Goal: Information Seeking & Learning: Check status

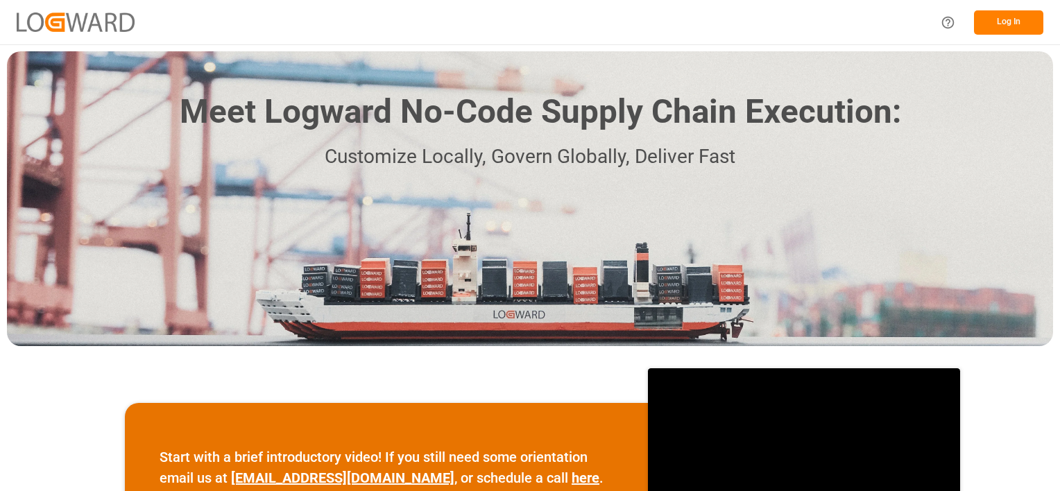
click at [1008, 16] on button "Log In" at bounding box center [1008, 22] width 69 height 24
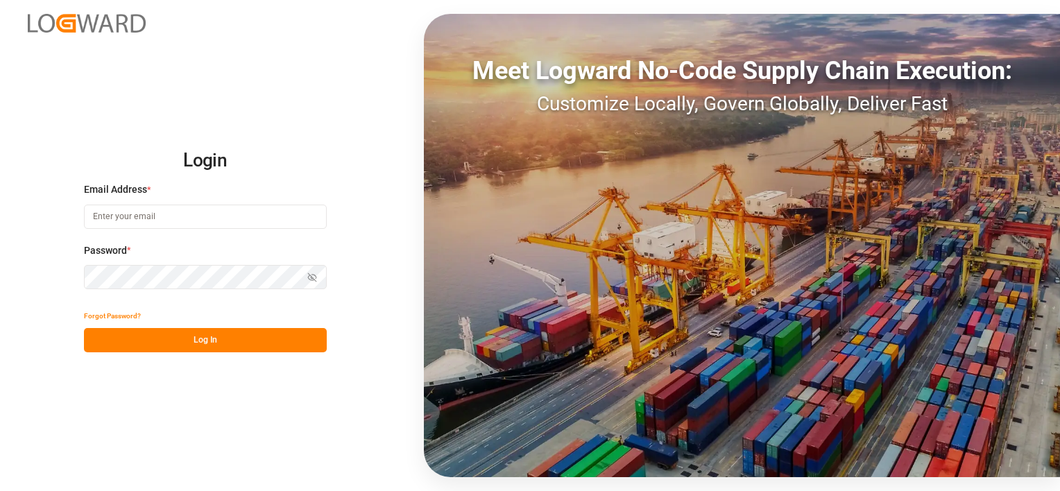
type input "[PERSON_NAME][EMAIL_ADDRESS][DOMAIN_NAME]"
click at [197, 334] on button "Log In" at bounding box center [205, 340] width 243 height 24
type input "[PERSON_NAME][EMAIL_ADDRESS][DOMAIN_NAME]"
click at [207, 338] on button "Log In" at bounding box center [205, 340] width 243 height 24
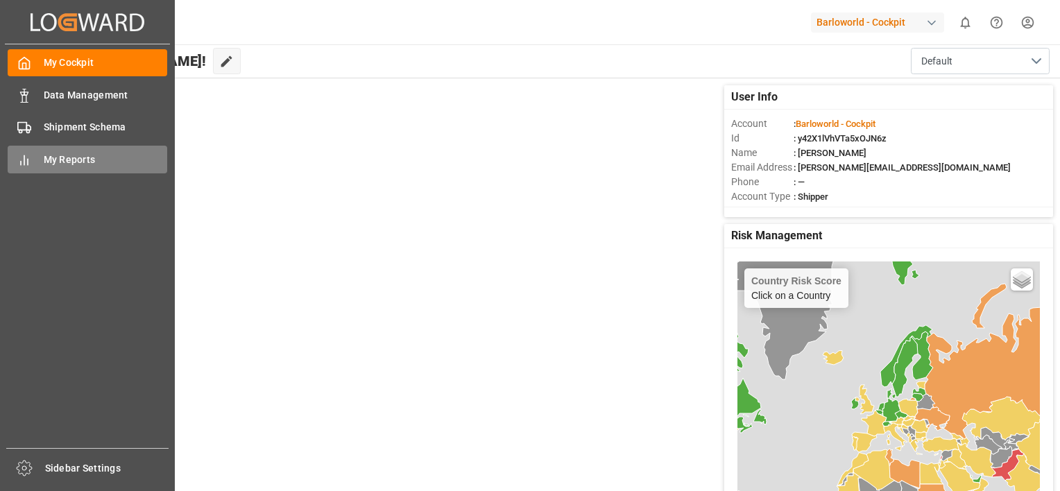
click at [61, 158] on span "My Reports" at bounding box center [106, 160] width 124 height 15
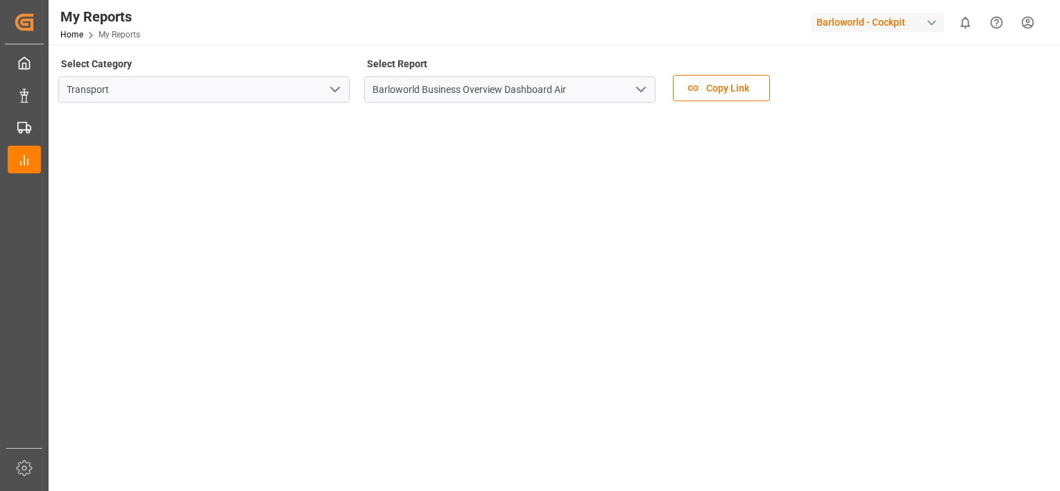
click at [631, 87] on button "open menu" at bounding box center [640, 90] width 21 height 22
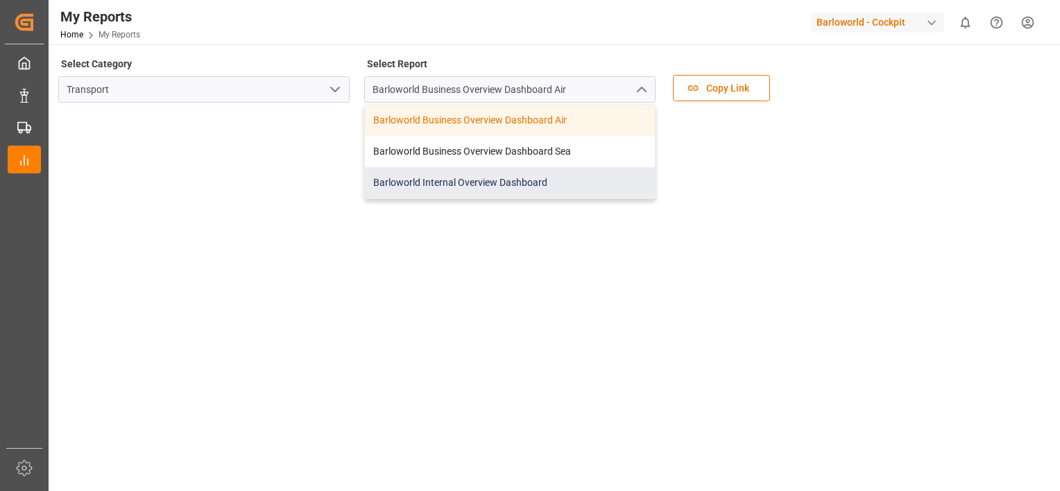
click at [460, 177] on div "Barloworld Internal Overview Dashboard" at bounding box center [510, 182] width 290 height 31
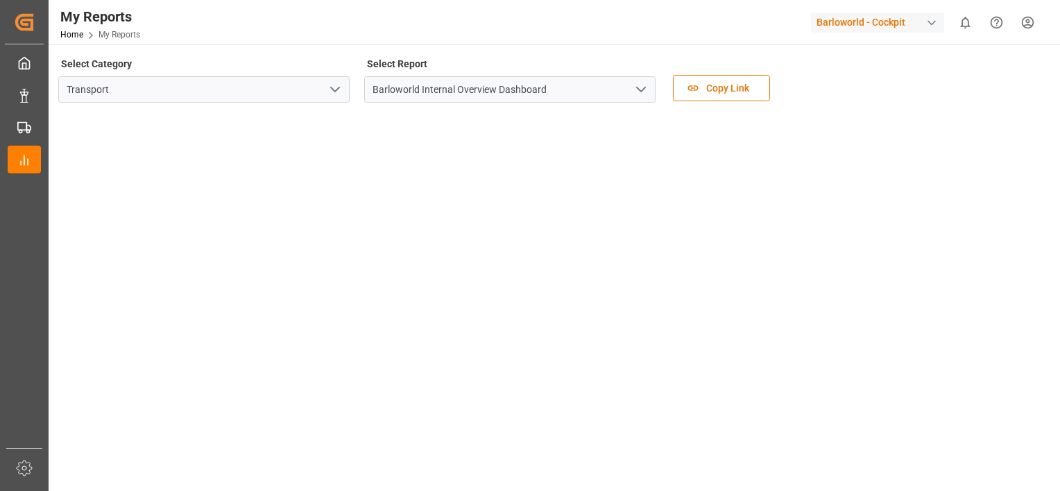
click at [639, 86] on icon "open menu" at bounding box center [641, 89] width 17 height 17
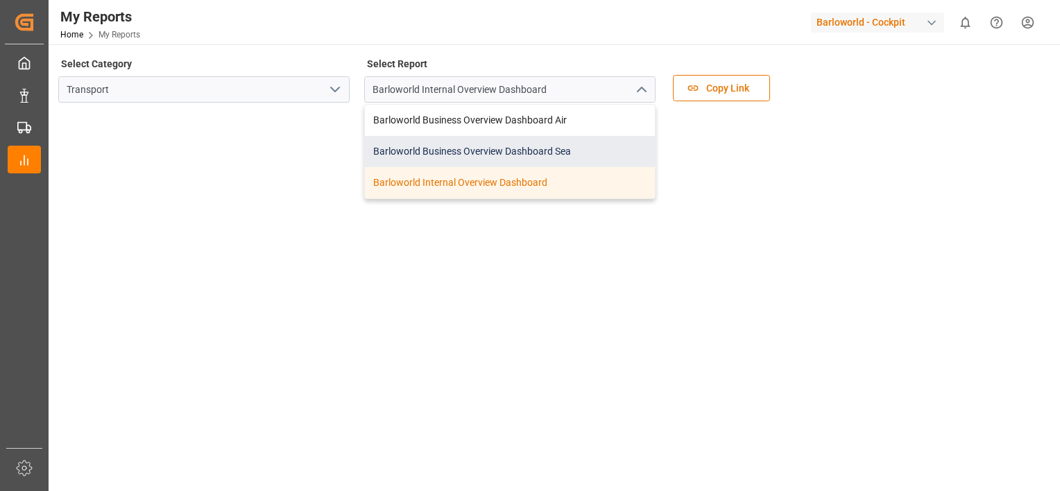
click at [465, 146] on div "Barloworld Business Overview Dashboard Sea" at bounding box center [510, 151] width 290 height 31
